Goal: Transaction & Acquisition: Purchase product/service

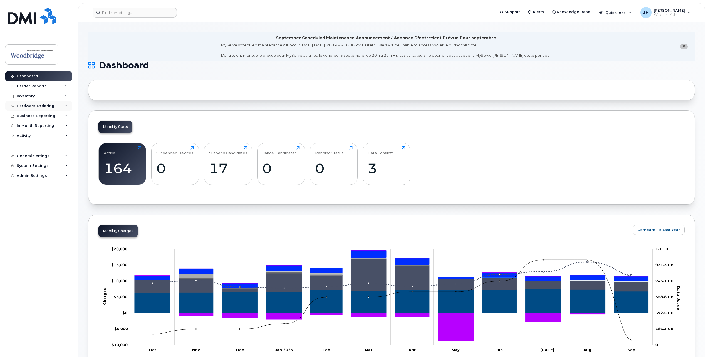
click at [32, 104] on div "Hardware Ordering" at bounding box center [36, 106] width 38 height 4
click at [616, 15] on div "Quicklinks" at bounding box center [614, 12] width 41 height 11
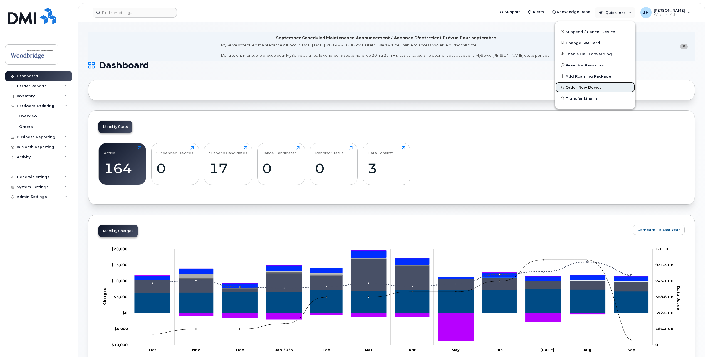
click at [579, 86] on span "Order New Device" at bounding box center [583, 88] width 36 height 6
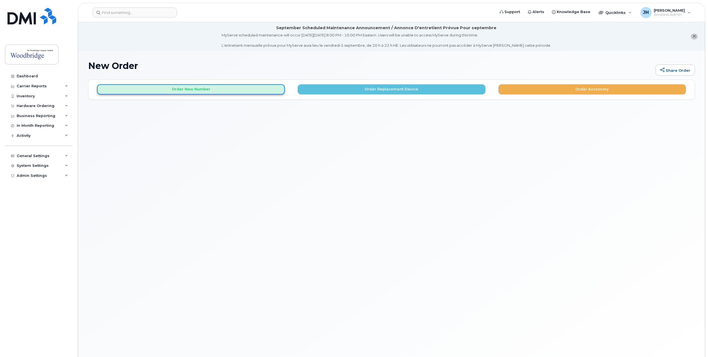
click at [223, 91] on button "Order New Number" at bounding box center [191, 89] width 188 height 10
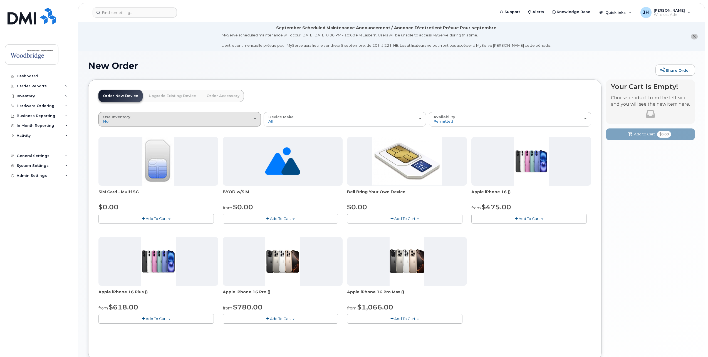
click at [160, 118] on div "Use Inventory No" at bounding box center [179, 119] width 153 height 9
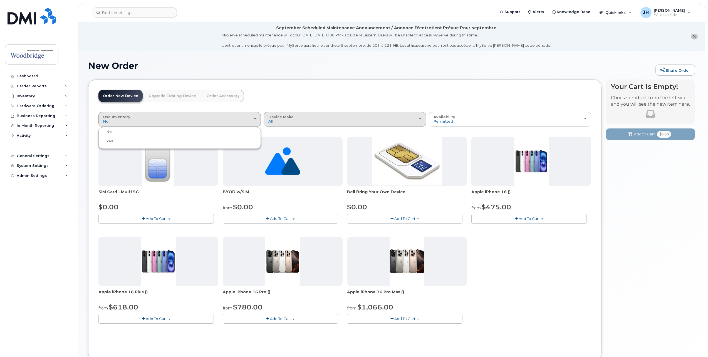
click at [291, 118] on span "Device Make" at bounding box center [280, 117] width 25 height 4
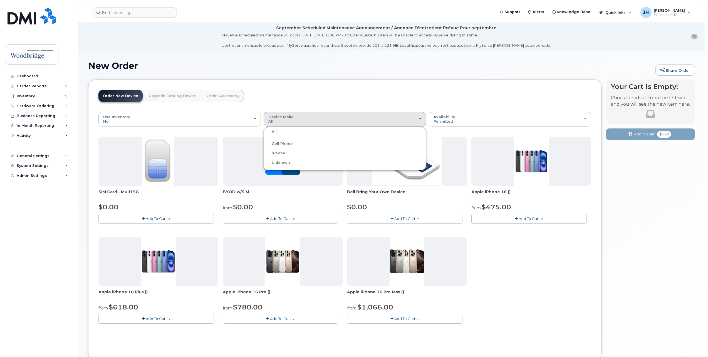
click at [285, 143] on label "Cell Phone" at bounding box center [279, 143] width 28 height 7
click at [0, 0] on input "Cell Phone" at bounding box center [0, 0] width 0 height 0
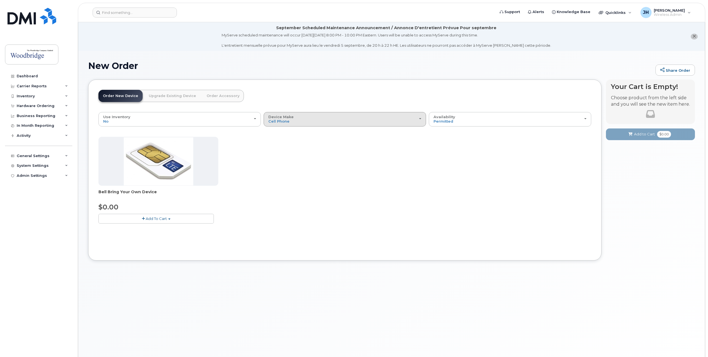
click at [301, 118] on div "Device Make All Cell Phone iPhone Unknown" at bounding box center [344, 119] width 153 height 9
click at [315, 105] on header "Order New Device Upgrade Existing Device Order Accessory Order new device and n…" at bounding box center [344, 101] width 492 height 22
